Goal: Information Seeking & Learning: Learn about a topic

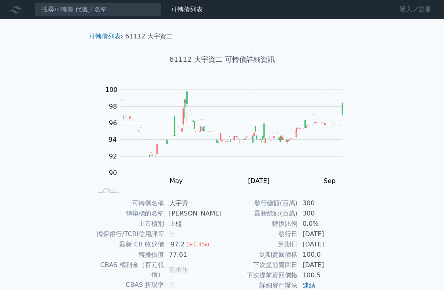
click at [405, 4] on link "登入／註冊" at bounding box center [415, 9] width 44 height 13
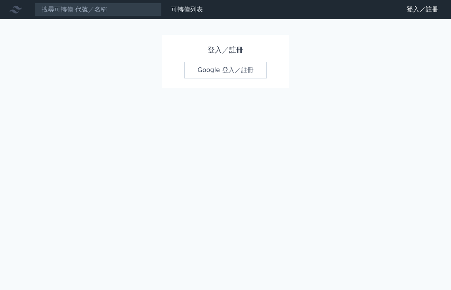
click at [222, 76] on link "Google 登入／註冊" at bounding box center [225, 70] width 82 height 17
click at [186, 11] on link "可轉債列表" at bounding box center [187, 10] width 32 height 8
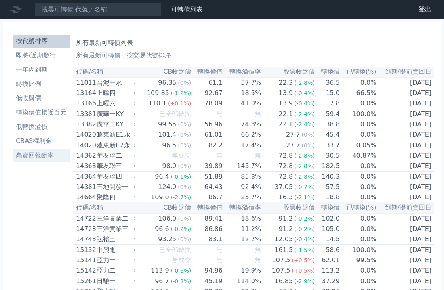
click at [37, 153] on li "高賣回報酬率" at bounding box center [41, 155] width 57 height 10
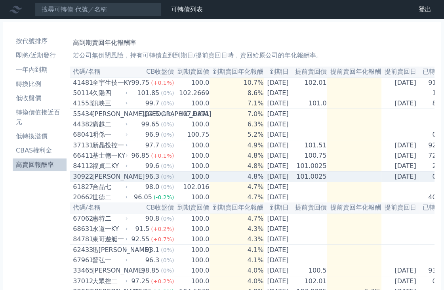
click at [101, 181] on div "[PERSON_NAME]" at bounding box center [109, 177] width 34 height 10
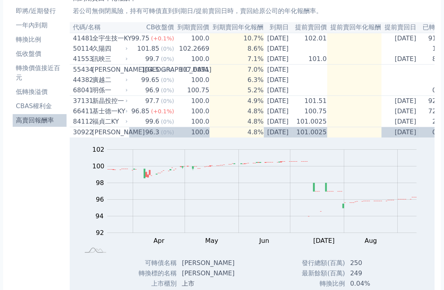
scroll to position [44, 0]
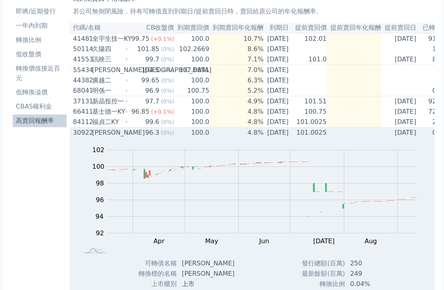
click at [80, 137] on div "30922" at bounding box center [81, 133] width 17 height 10
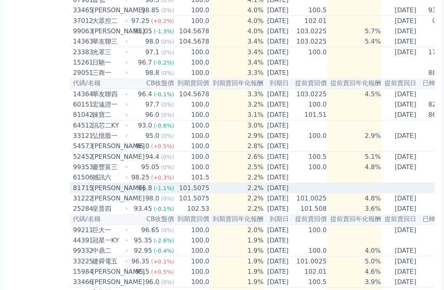
scroll to position [234, 0]
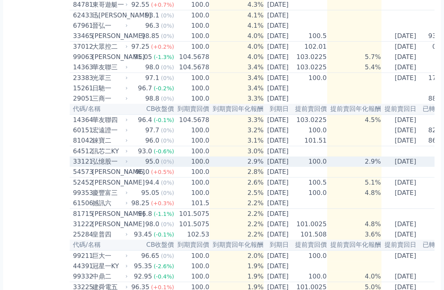
drag, startPoint x: 0, startPoint y: 229, endPoint x: 88, endPoint y: 186, distance: 97.9
click at [88, 166] on div "33121" at bounding box center [81, 162] width 17 height 10
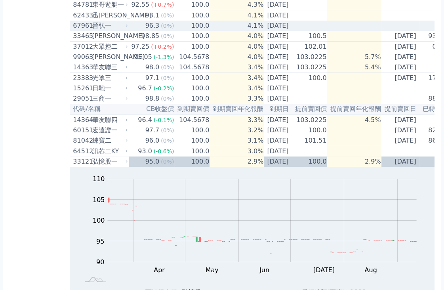
click at [101, 30] on div "晉弘一" at bounding box center [109, 26] width 34 height 10
